Goal: Task Accomplishment & Management: Manage account settings

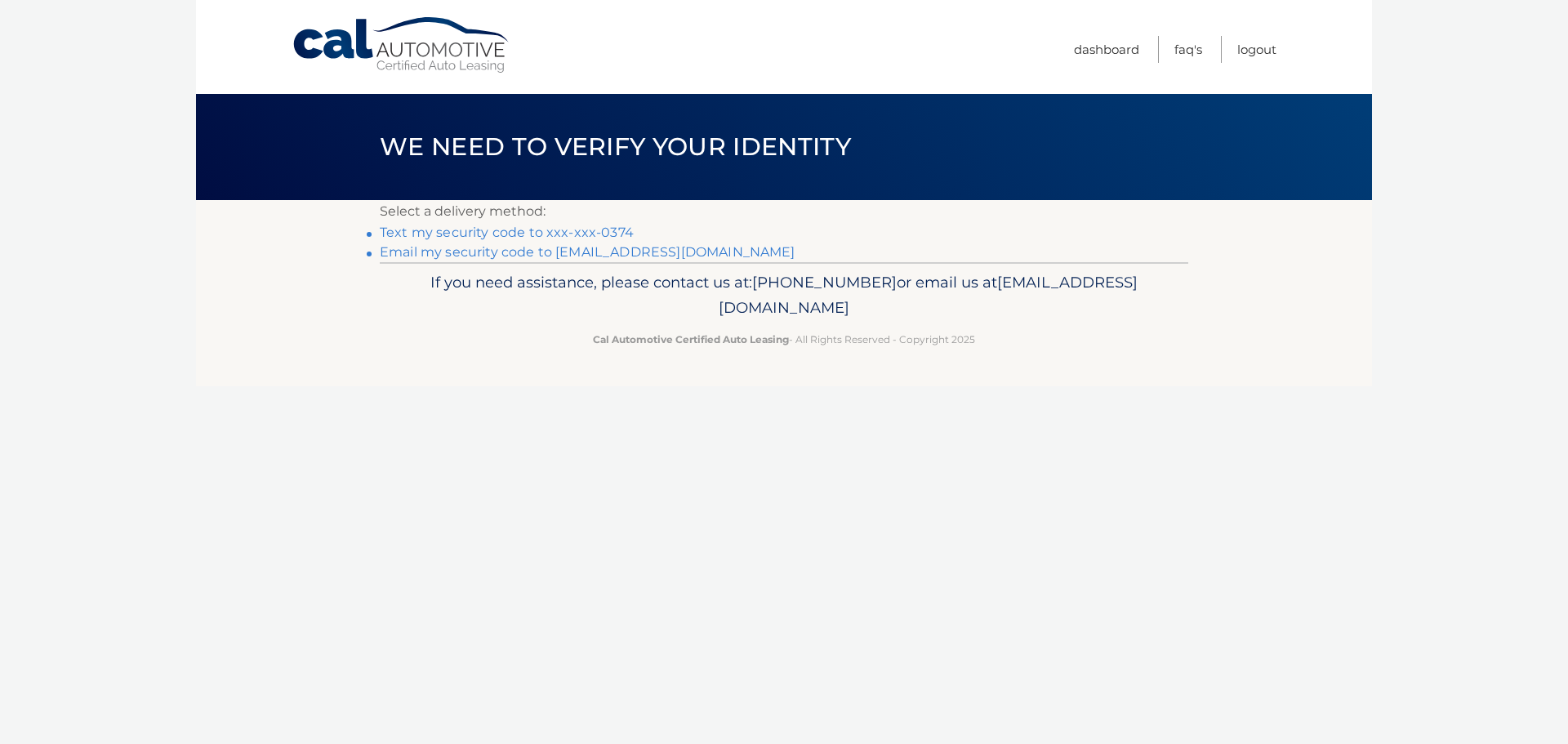
click at [594, 229] on link "Text my security code to xxx-xxx-0374" at bounding box center [506, 232] width 254 height 15
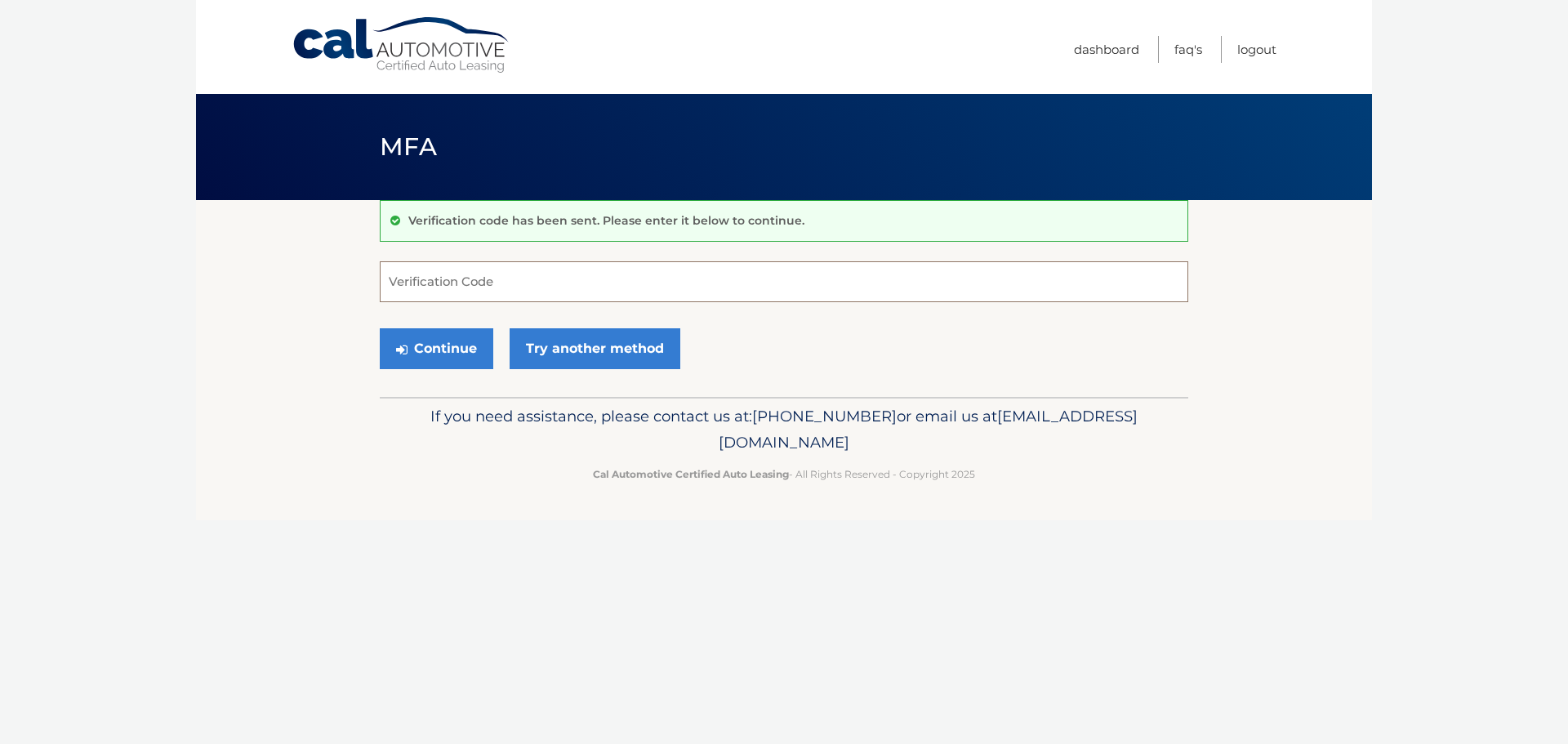
click at [538, 271] on input "Verification Code" at bounding box center [783, 282] width 808 height 40
type input "726678"
click at [379, 328] on button "Continue" at bounding box center [436, 348] width 113 height 40
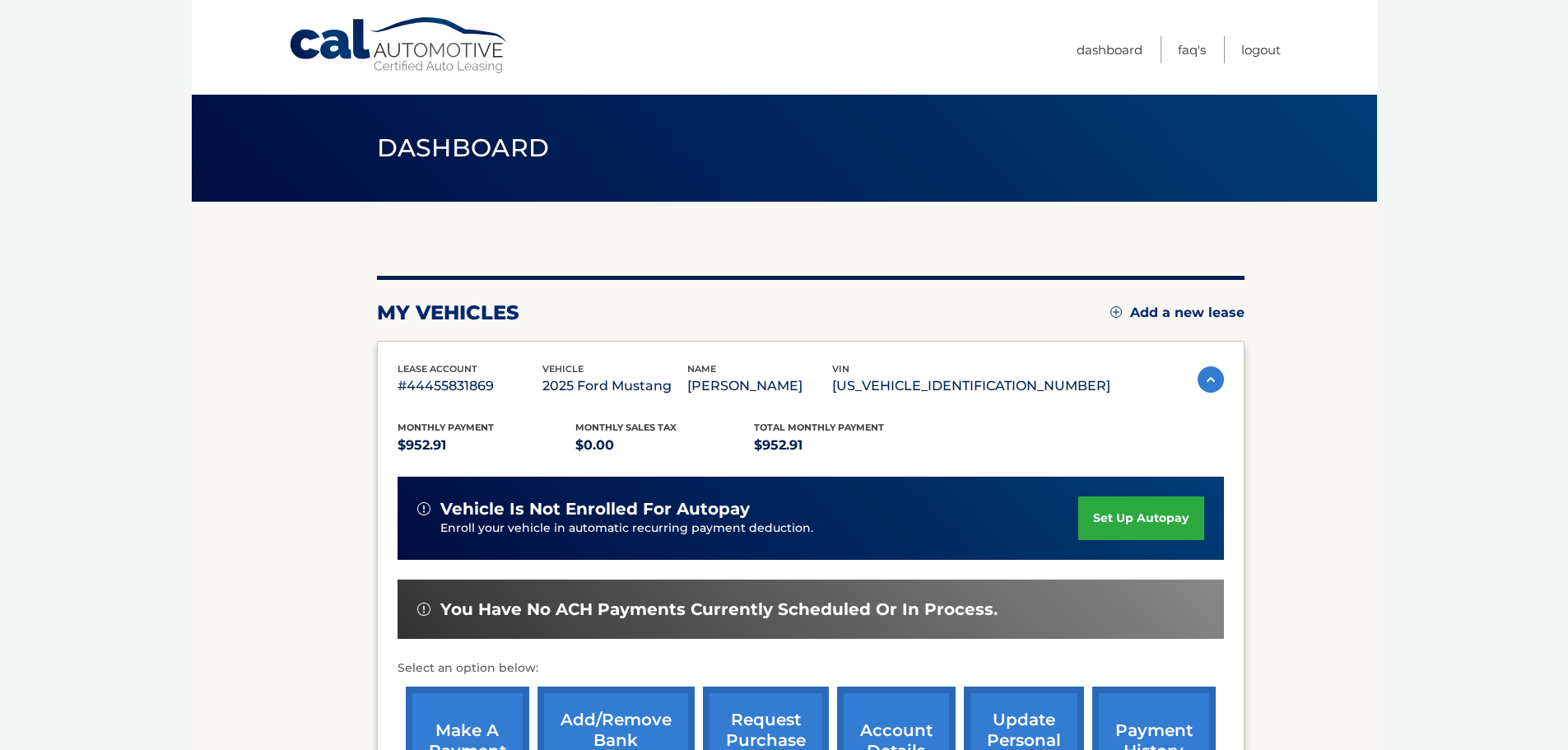
click at [1108, 515] on link "set up autopay" at bounding box center [1141, 519] width 125 height 44
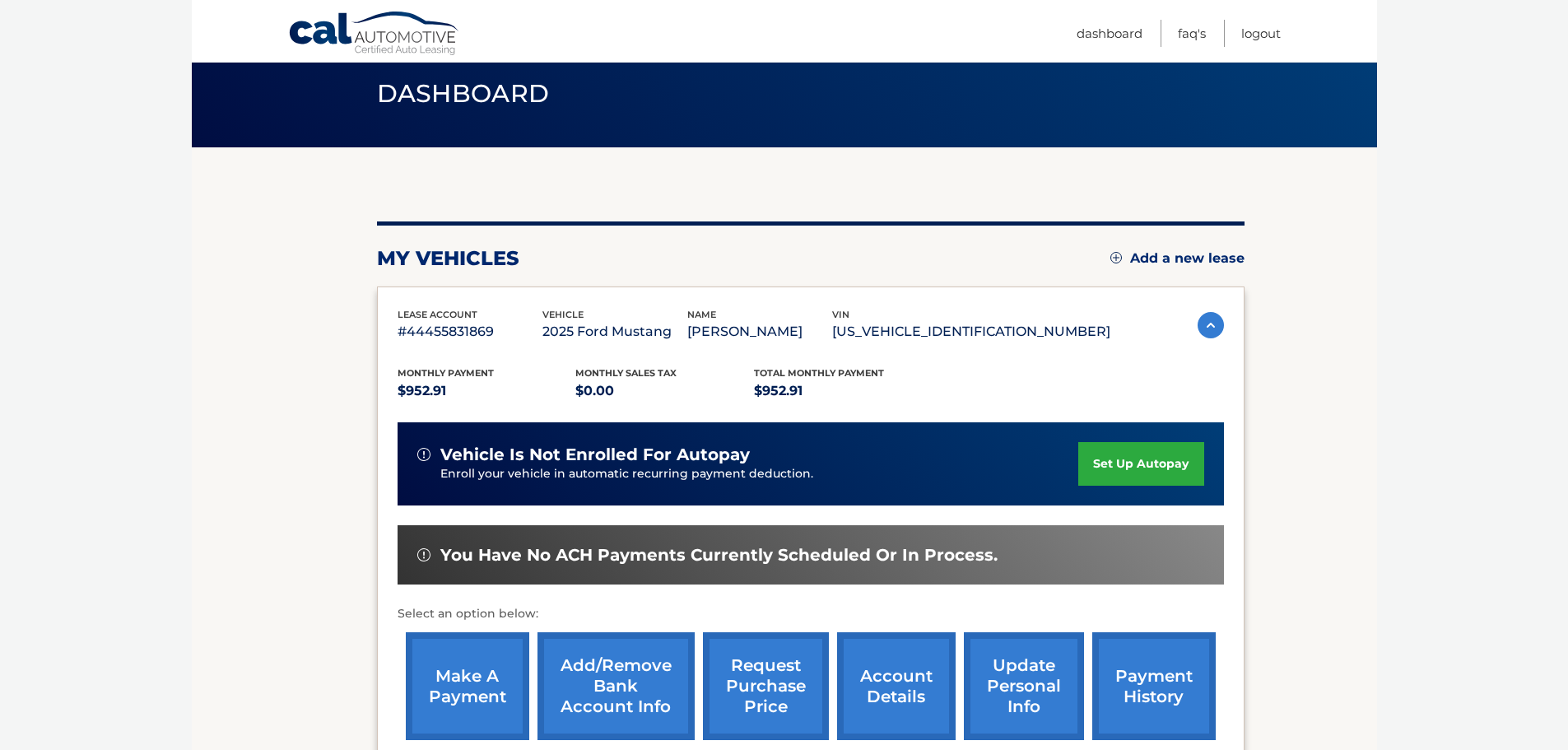
scroll to position [165, 0]
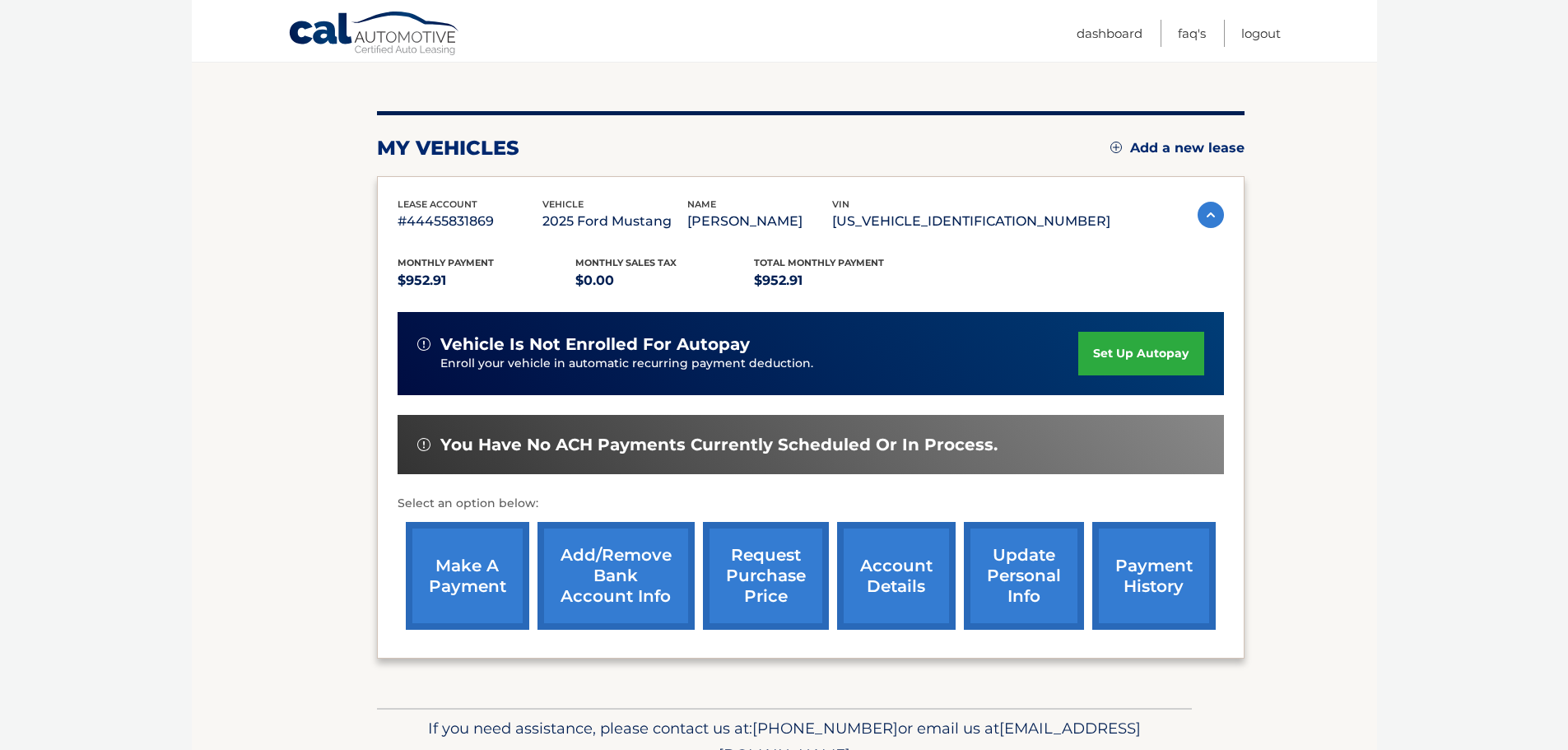
click at [463, 576] on link "make a payment" at bounding box center [468, 576] width 123 height 108
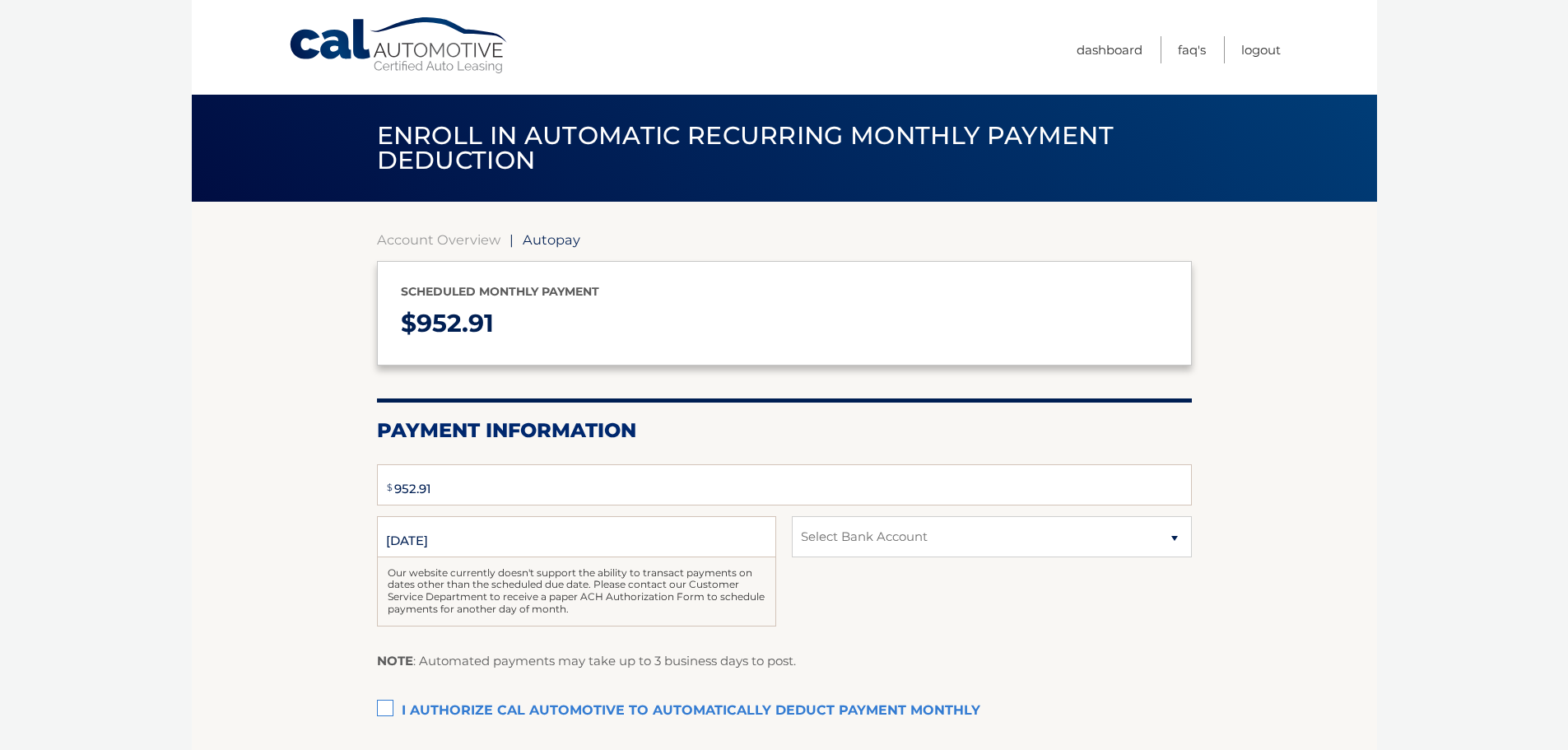
select select "NGY4ZDlkOTctZWNhZi00NmYyLWIyYjYtZTIyNzIwZTZhMzdl"
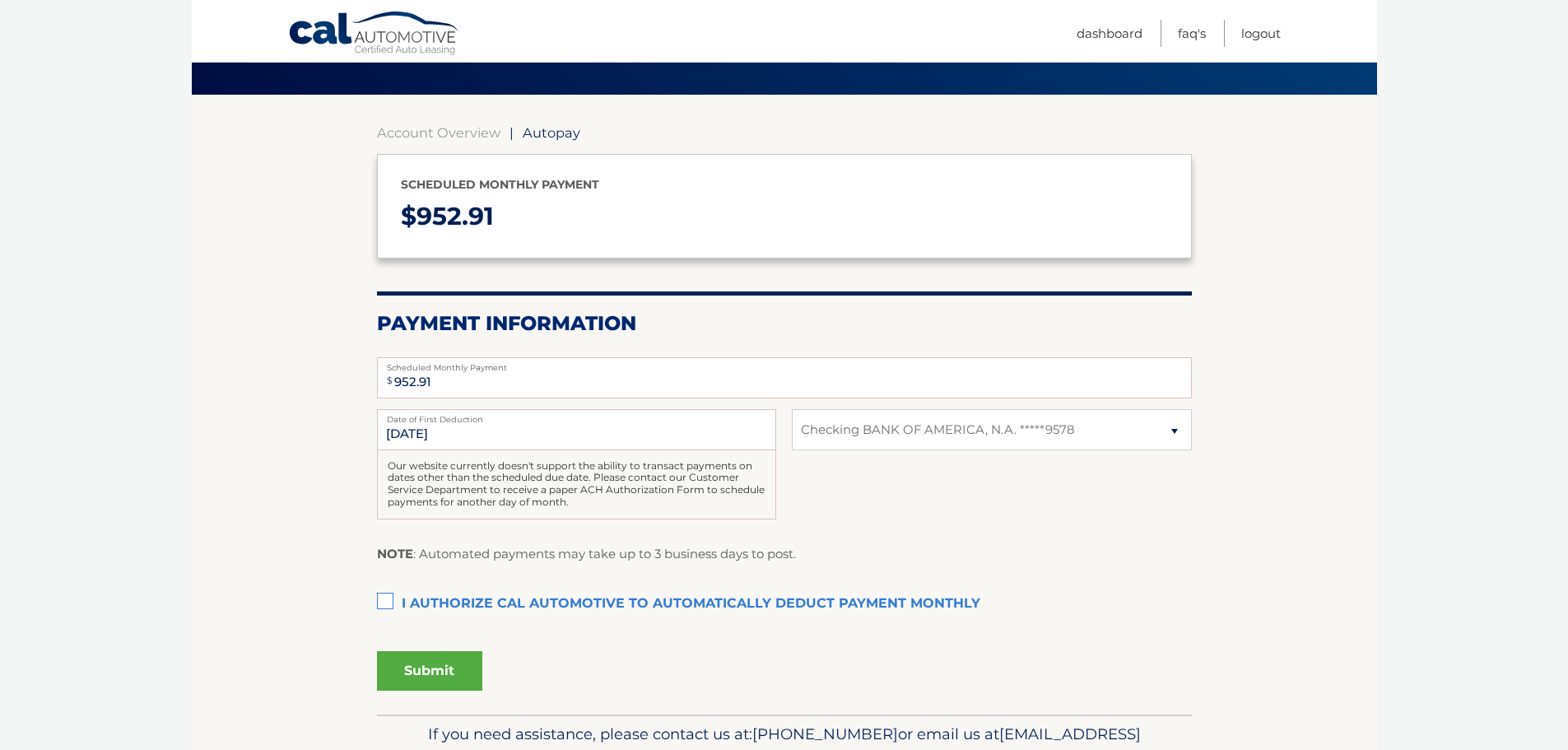
scroll to position [165, 0]
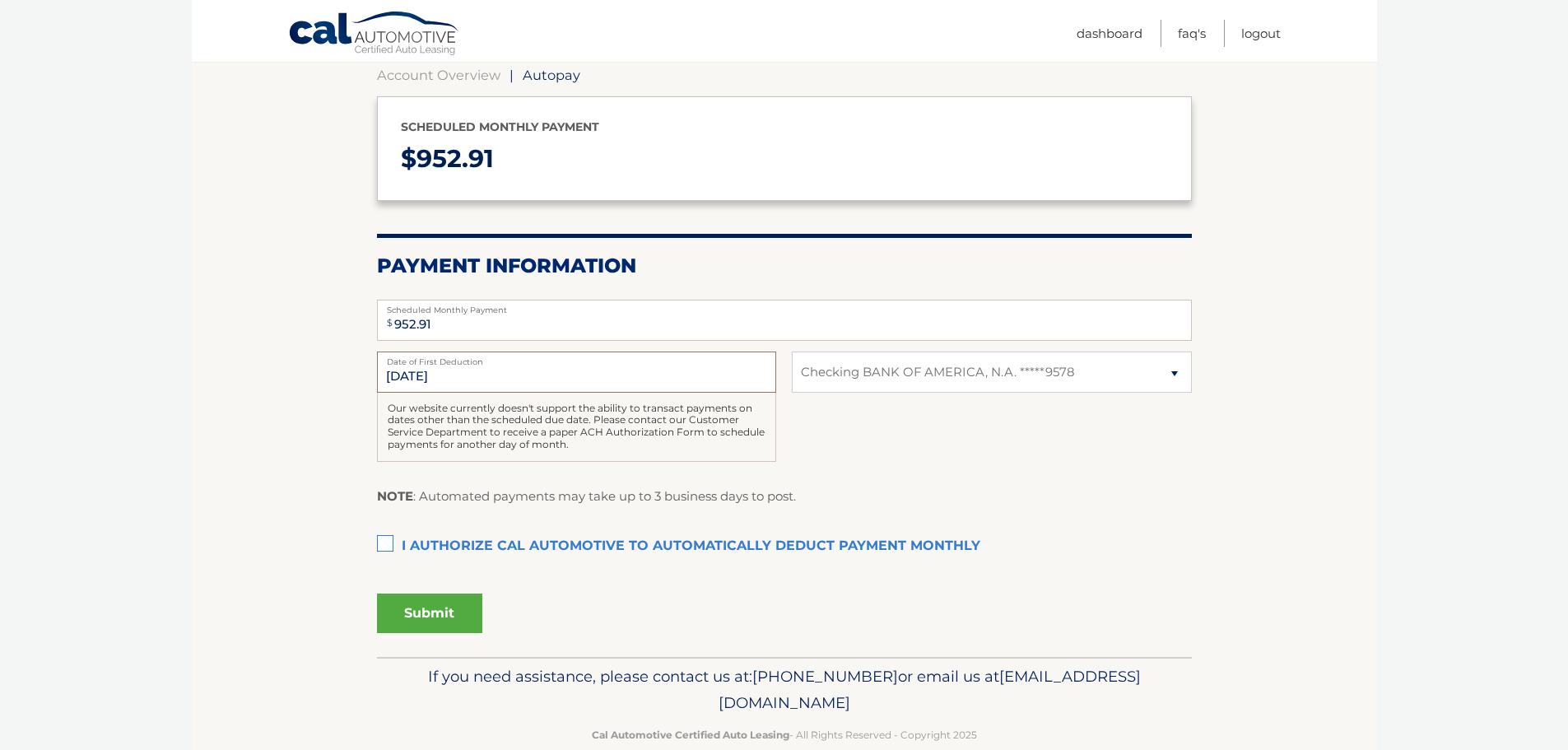
click at [479, 386] on input "8/22/2025" at bounding box center [576, 372] width 399 height 41
click at [471, 370] on input "8/22/2025" at bounding box center [576, 372] width 399 height 41
drag, startPoint x: 448, startPoint y: 375, endPoint x: 370, endPoint y: 375, distance: 78.0
click at [365, 375] on section "Account Overview | Autopay Scheduled monthly payment $ 952.91 Payment Informati…" at bounding box center [785, 347] width 1186 height 620
click at [498, 373] on input "8/22/2025" at bounding box center [576, 372] width 399 height 41
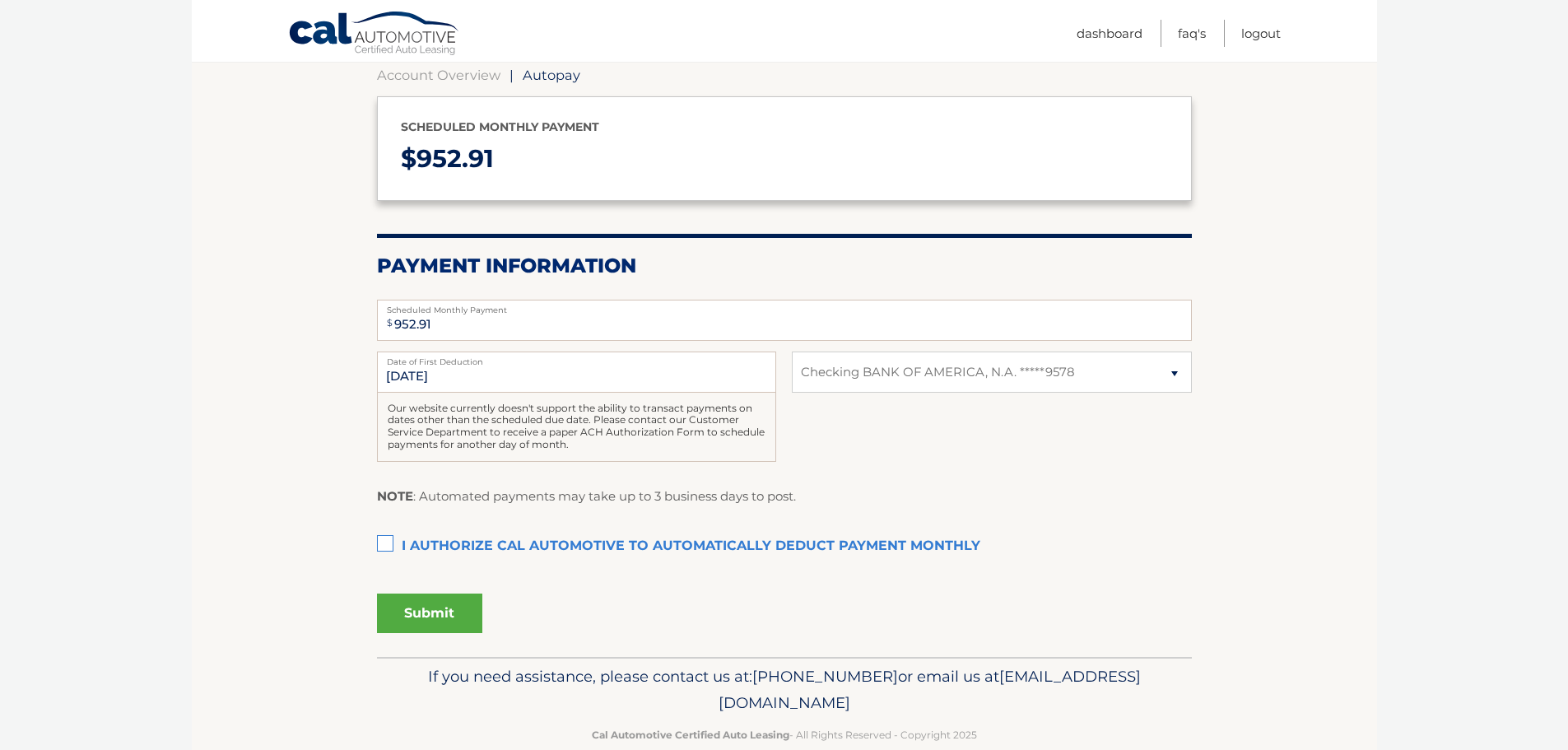
click at [1005, 492] on div "NOTE : Automated payments may take up to 3 business days to post." at bounding box center [784, 502] width 815 height 34
click at [853, 380] on select "Select Bank Account Checking BANK OF AMERICA, N.A. *****9578" at bounding box center [992, 372] width 399 height 41
click at [629, 378] on input "8/22/2025" at bounding box center [576, 372] width 399 height 41
click at [503, 375] on input "8/22/2025" at bounding box center [576, 372] width 399 height 41
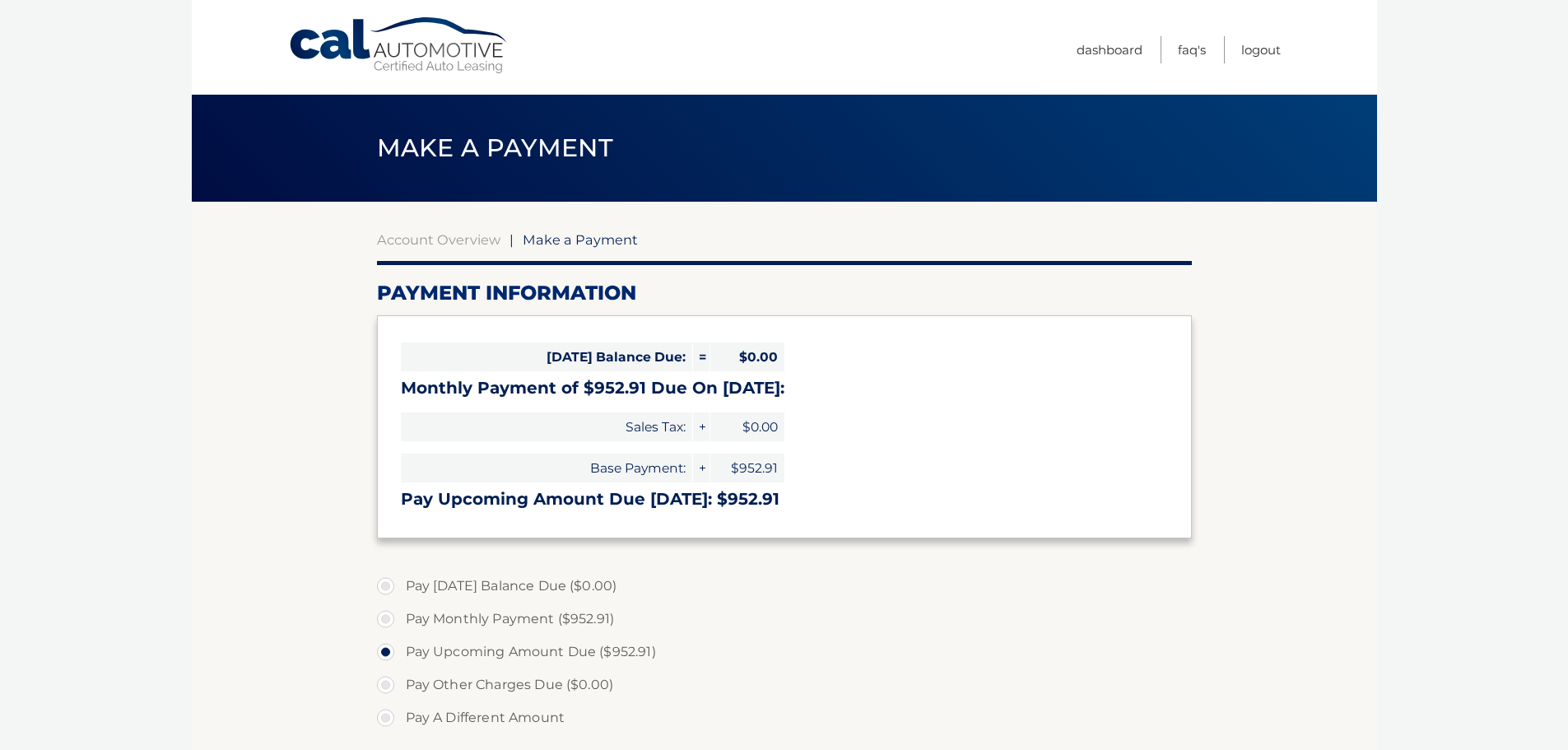
select select "NGY4ZDlkOTctZWNhZi00NmYyLWIyYjYtZTIyNzIwZTZhMzdl"
click at [1254, 54] on link "Logout" at bounding box center [1261, 50] width 40 height 27
